Goal: Use online tool/utility: Utilize a website feature to perform a specific function

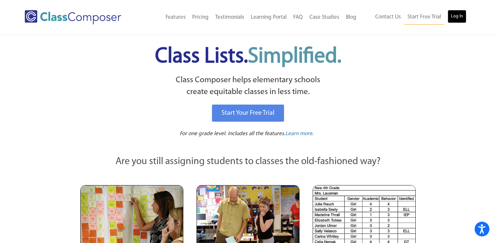
click at [460, 16] on link "Log In" at bounding box center [456, 16] width 19 height 13
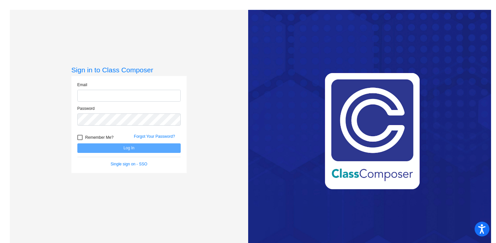
type input "[EMAIL_ADDRESS][DOMAIN_NAME]"
click at [147, 151] on button "Log In" at bounding box center [128, 148] width 103 height 10
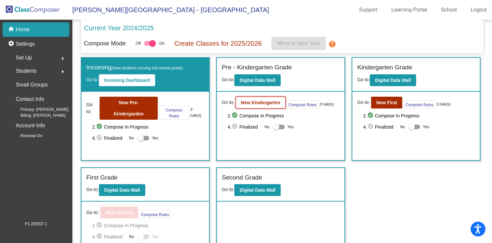
click at [258, 103] on b "New Kindergarten" at bounding box center [260, 102] width 39 height 5
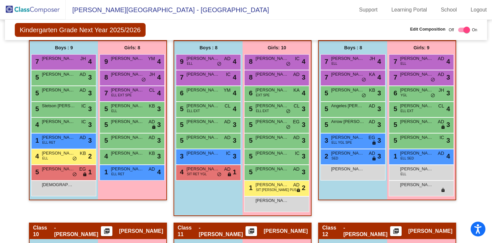
scroll to position [629, 0]
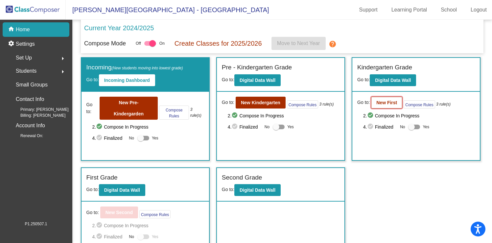
click at [386, 104] on b "New First" at bounding box center [387, 102] width 21 height 5
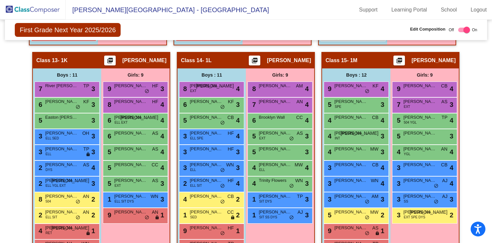
scroll to position [1167, 0]
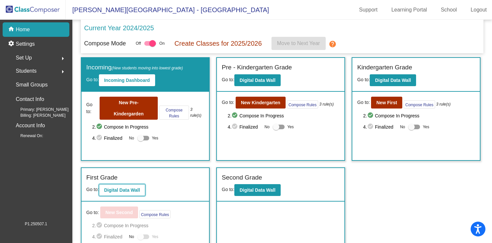
click at [117, 191] on b "Digital Data Wall" at bounding box center [122, 190] width 36 height 5
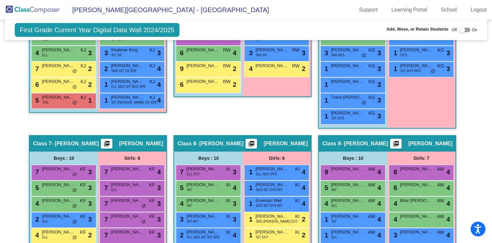
scroll to position [583, 0]
